Goal: Task Accomplishment & Management: Manage account settings

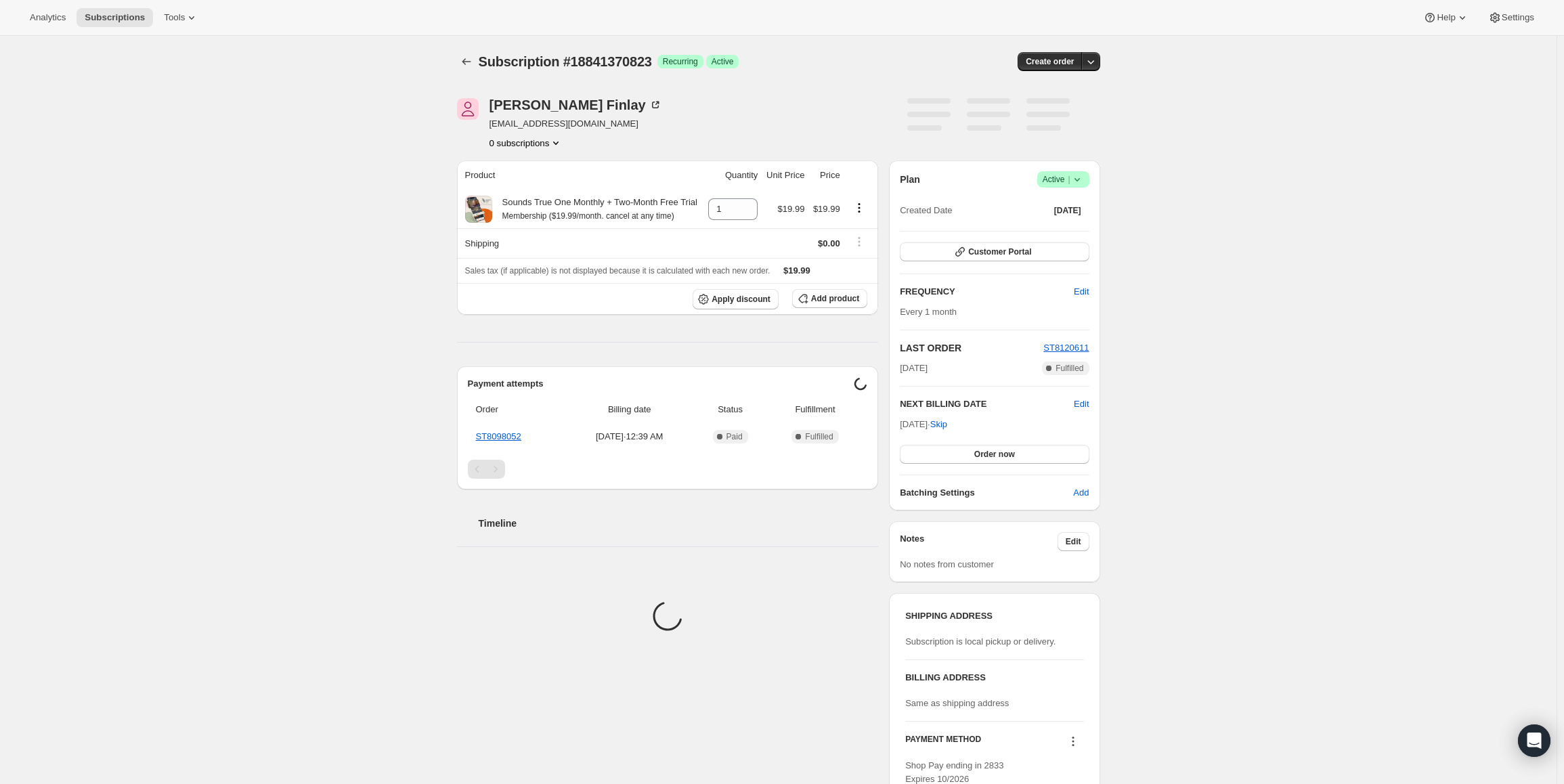
click at [1065, 174] on span "Active |" at bounding box center [1063, 179] width 41 height 13
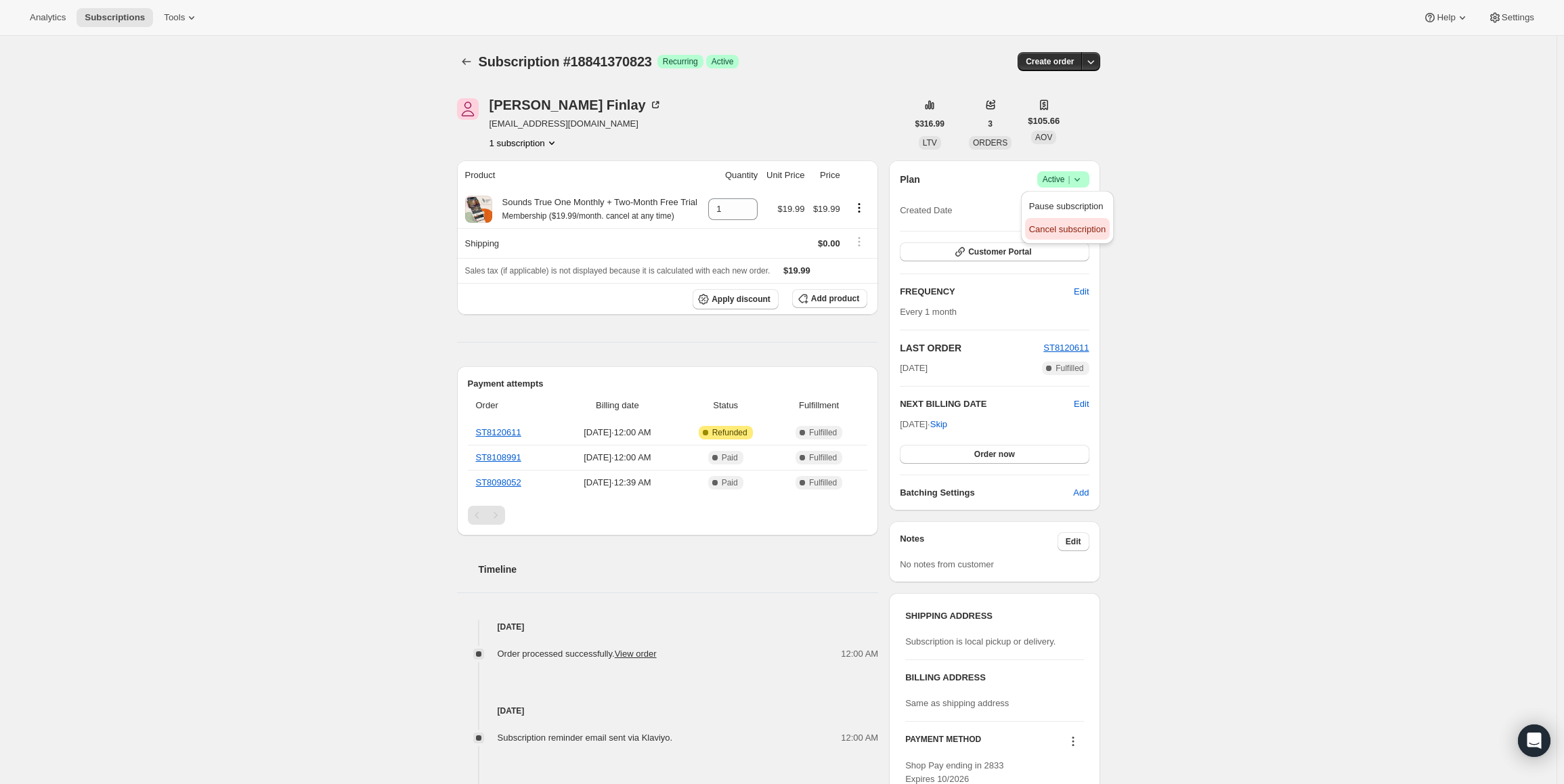
click at [1060, 219] on button "Cancel subscription" at bounding box center [1066, 229] width 85 height 22
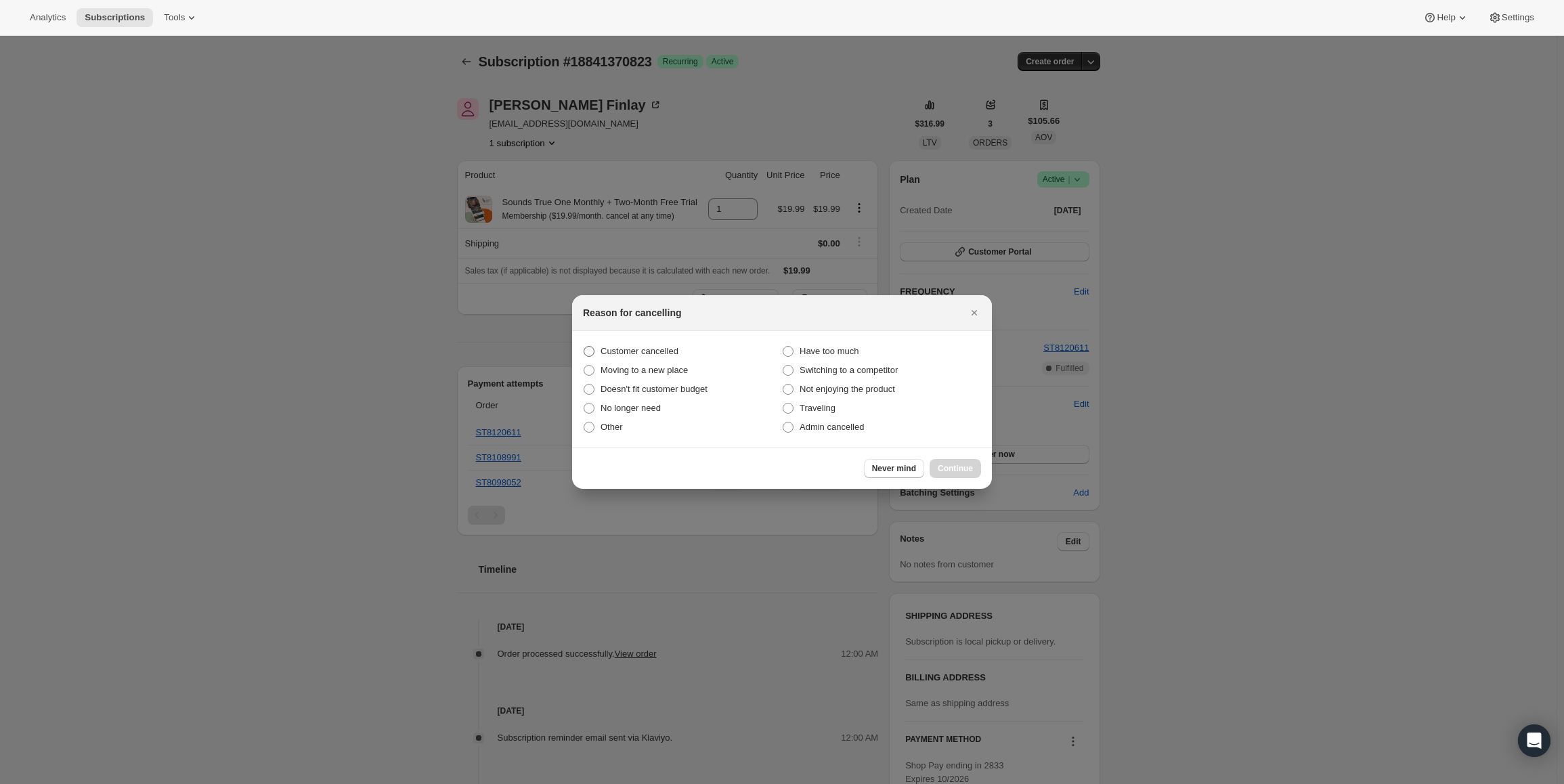
click at [635, 346] on span "Customer cancelled" at bounding box center [639, 350] width 78 height 10
click at [584, 346] on input "Customer cancelled" at bounding box center [584, 345] width 1 height 1
radio input "true"
click at [933, 466] on button "Continue" at bounding box center [955, 468] width 51 height 19
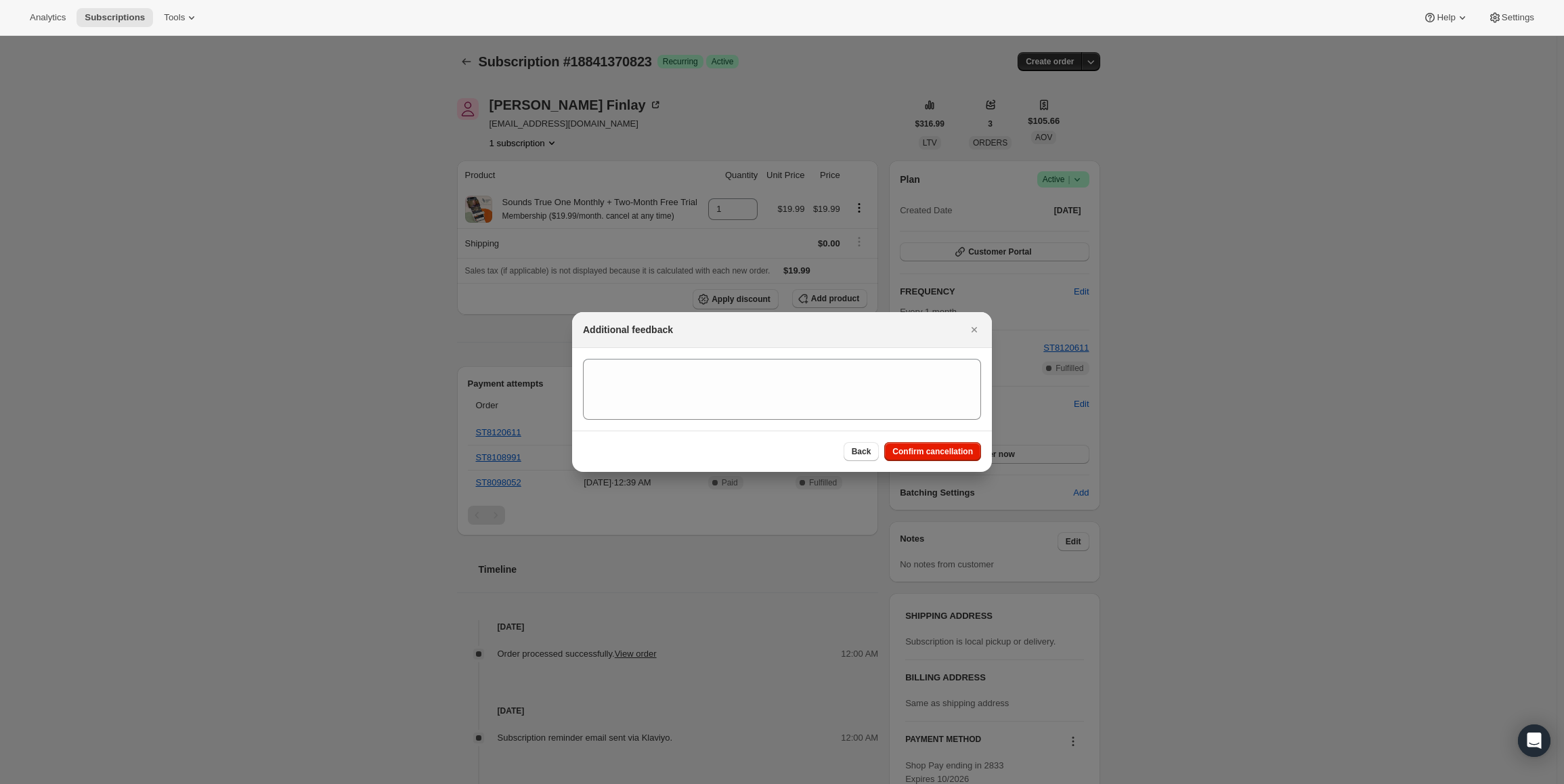
drag, startPoint x: 933, startPoint y: 456, endPoint x: 899, endPoint y: 410, distance: 57.2
click at [933, 456] on span "Confirm cancellation" at bounding box center [933, 451] width 81 height 10
